Goal: Use online tool/utility: Utilize a website feature to perform a specific function

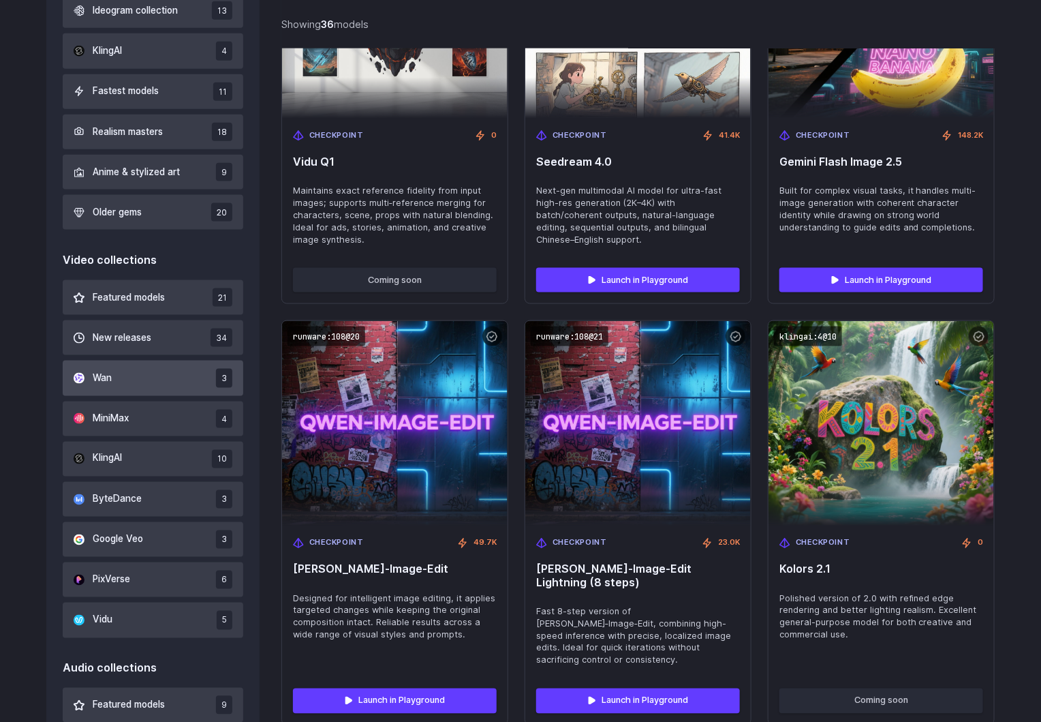
scroll to position [613, 0]
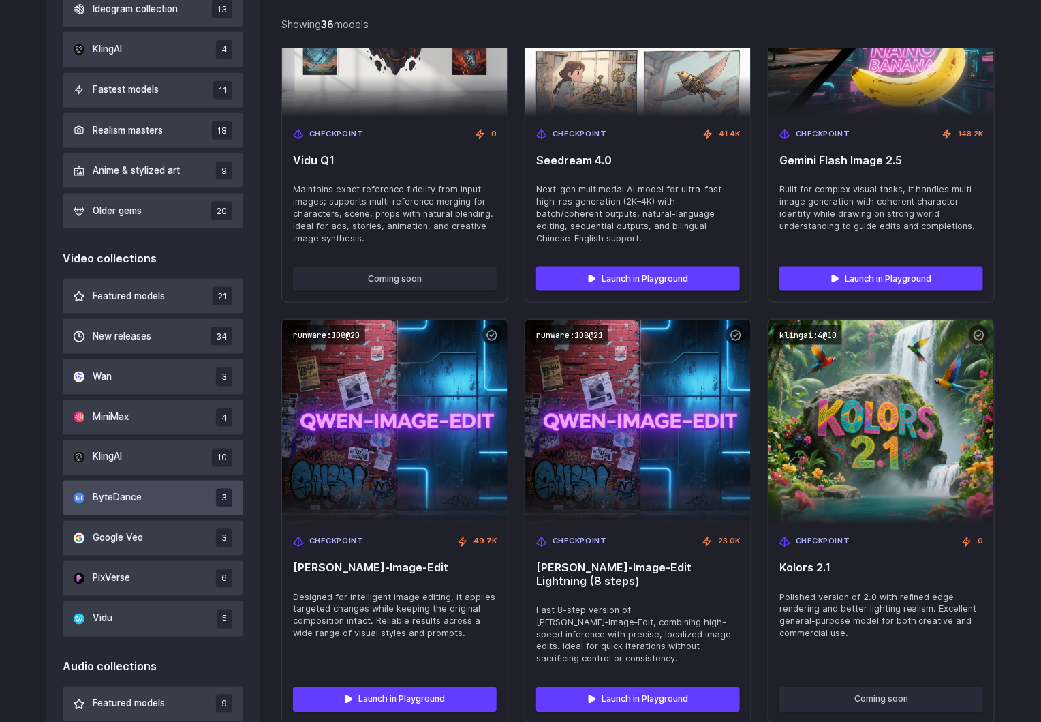
click at [147, 497] on button "ByteDance 3" at bounding box center [153, 497] width 181 height 35
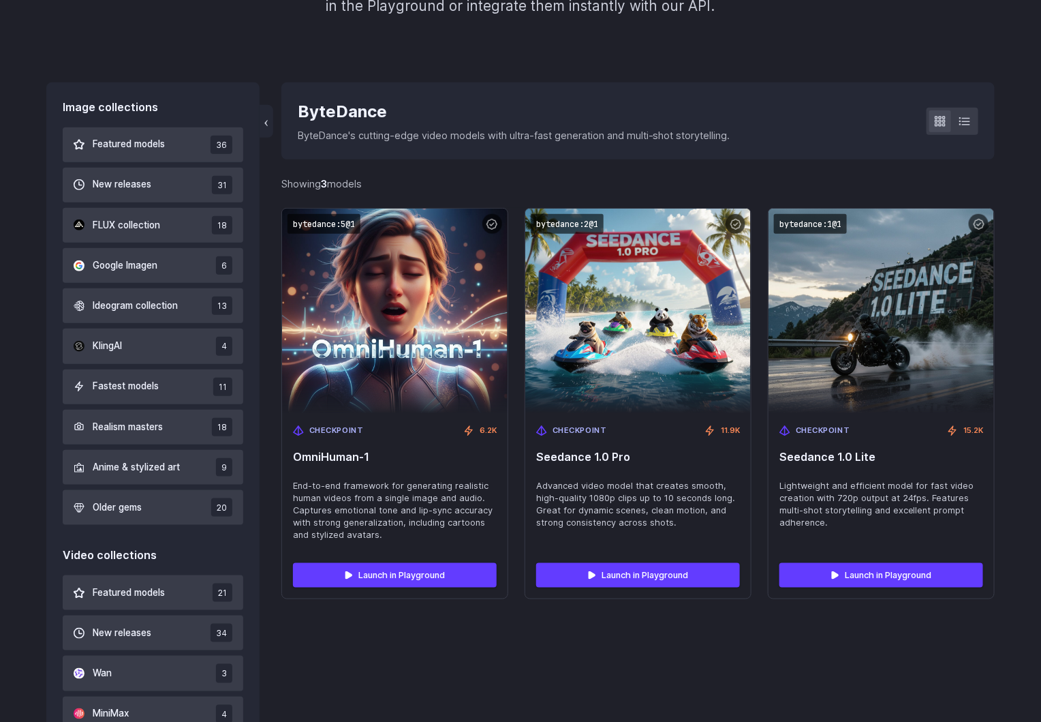
scroll to position [313, 0]
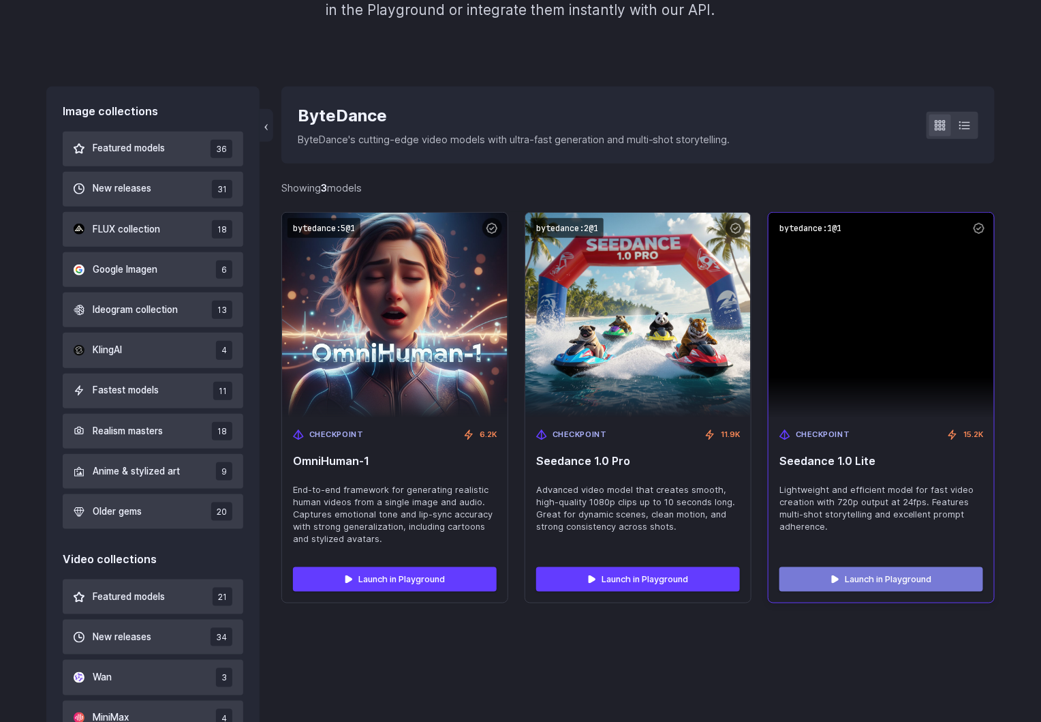
click at [861, 583] on link "Launch in Playground" at bounding box center [882, 579] width 204 height 25
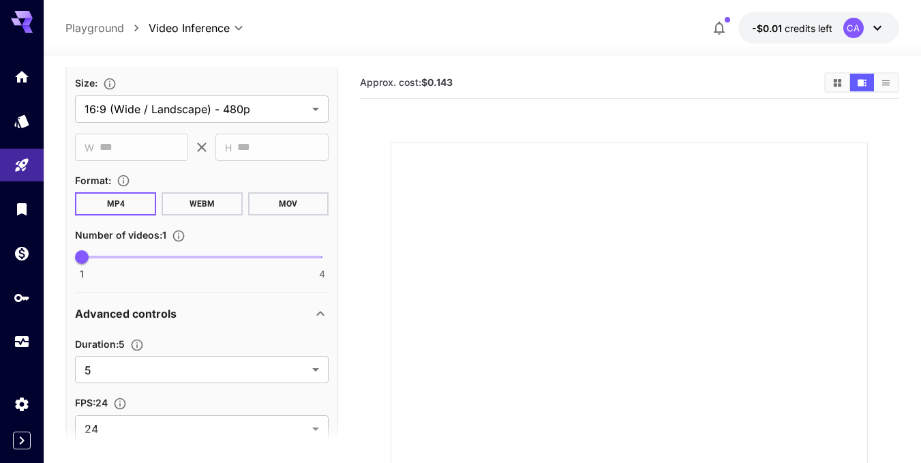
scroll to position [545, 0]
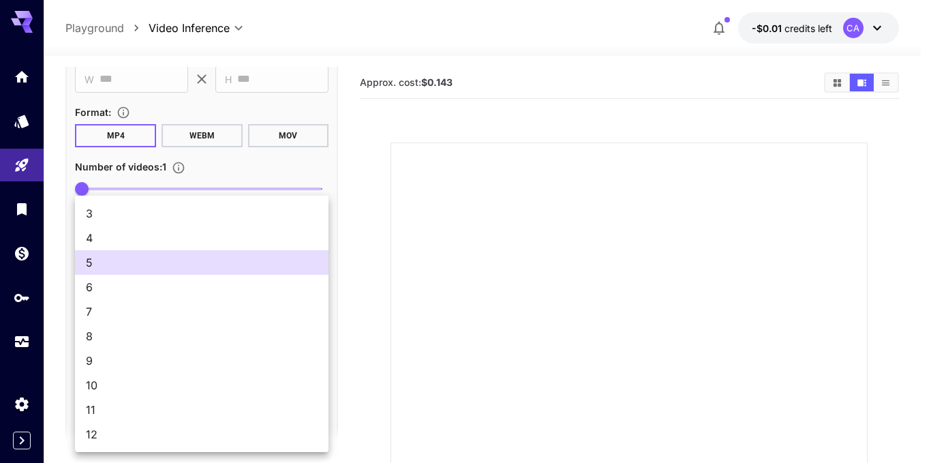
click at [238, 303] on body "**********" at bounding box center [465, 330] width 931 height 660
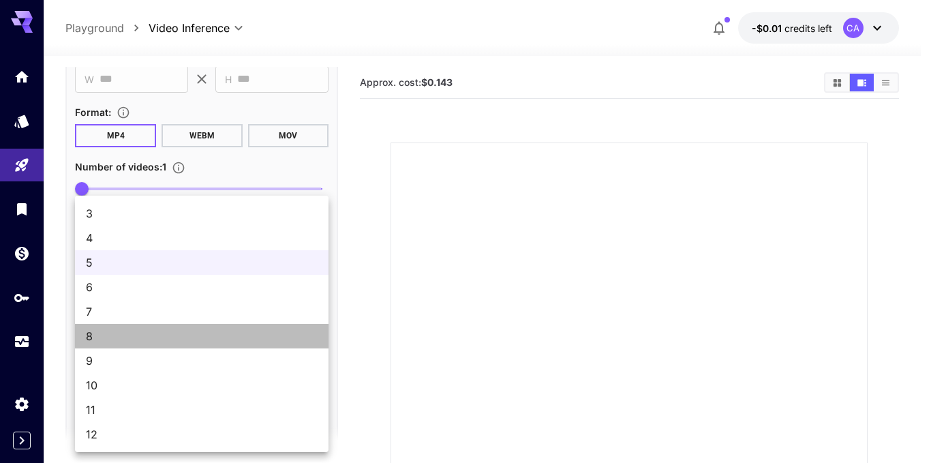
click at [197, 338] on span "8" at bounding box center [202, 336] width 232 height 16
type input "*"
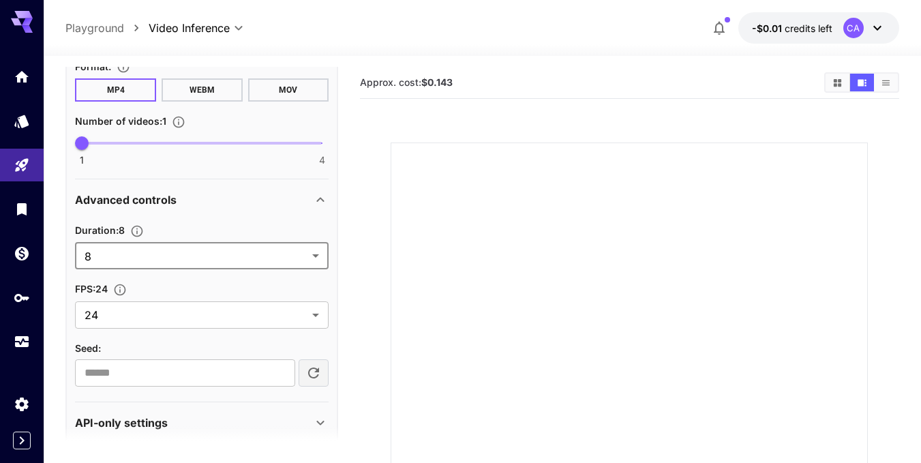
scroll to position [610, 0]
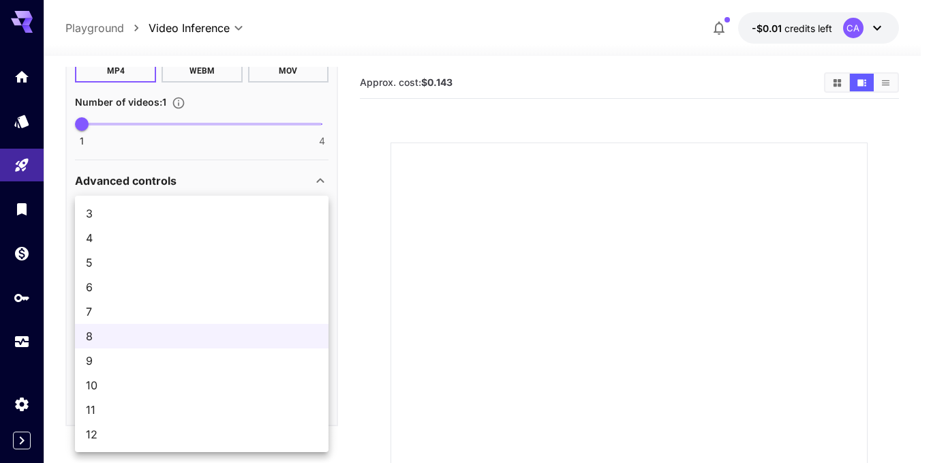
click at [207, 230] on body "**********" at bounding box center [465, 330] width 931 height 660
click at [206, 182] on div at bounding box center [465, 231] width 931 height 463
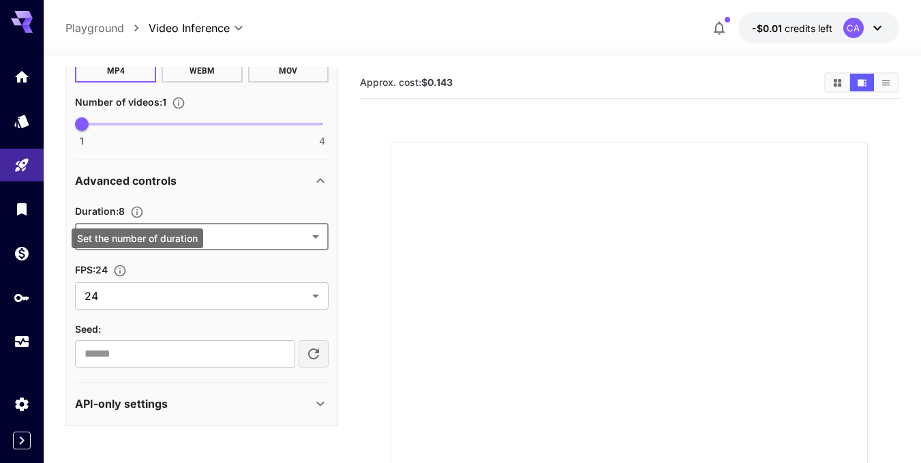
click at [137, 247] on div "Set the number of duration" at bounding box center [138, 238] width 132 height 20
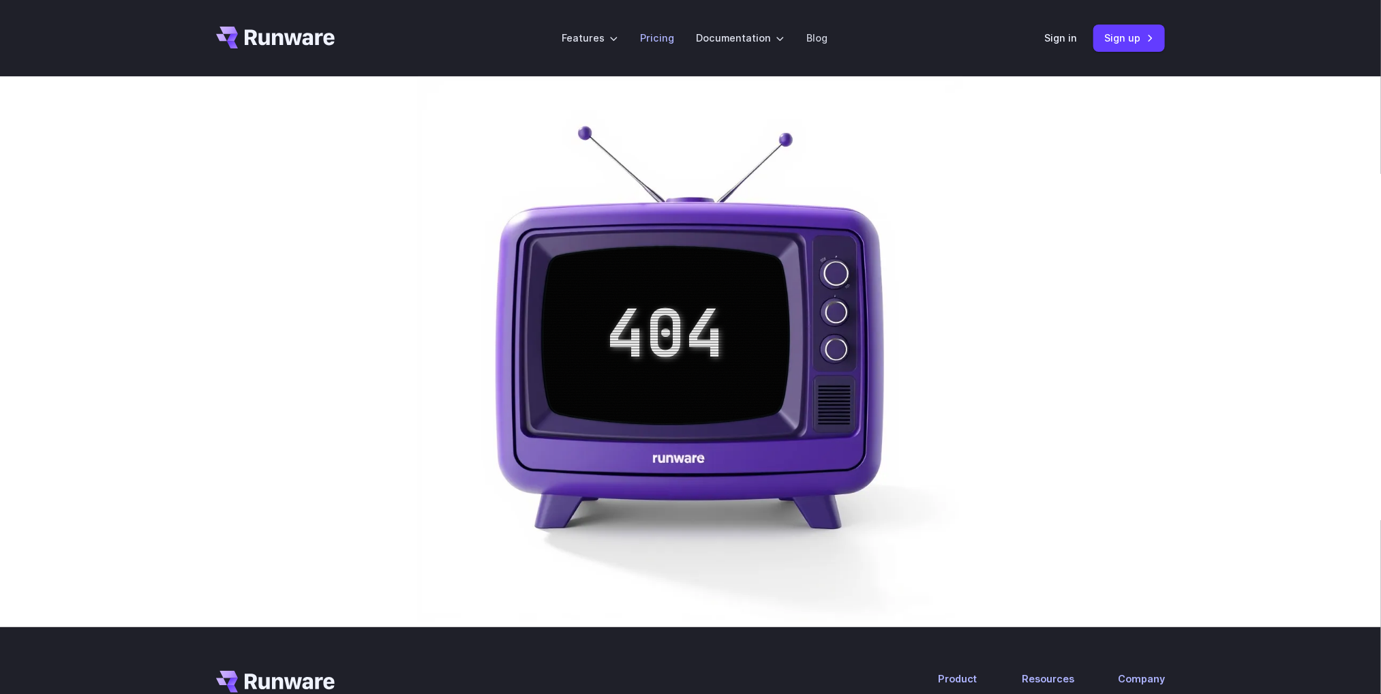
click at [660, 40] on link "Pricing" at bounding box center [657, 38] width 34 height 16
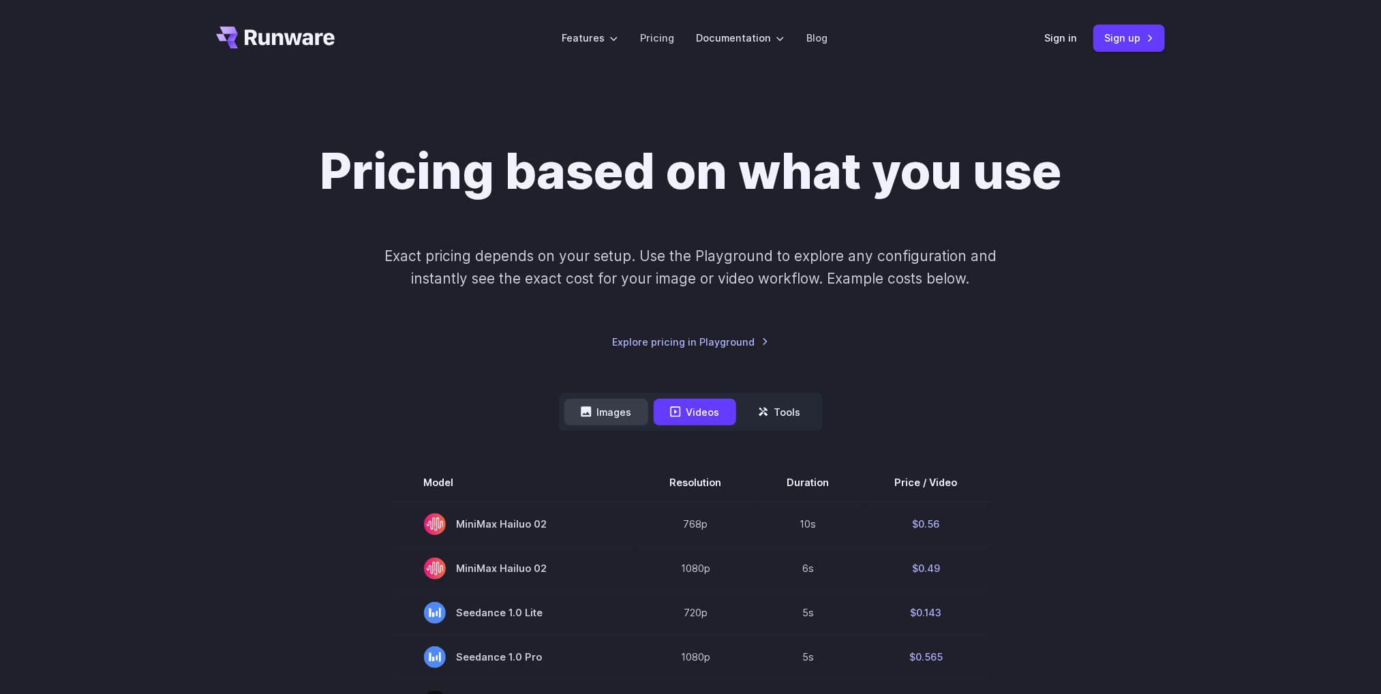
click at [619, 411] on button "Images" at bounding box center [606, 412] width 84 height 27
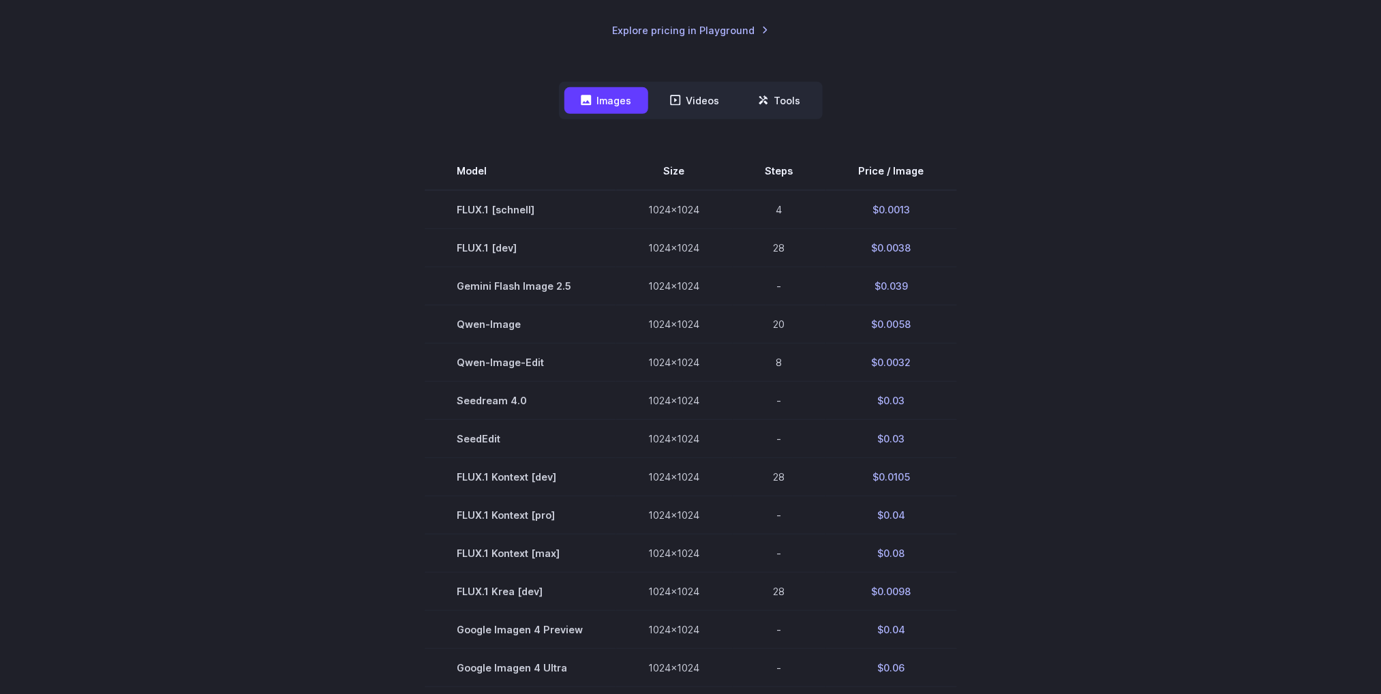
scroll to position [307, 0]
